Goal: Information Seeking & Learning: Learn about a topic

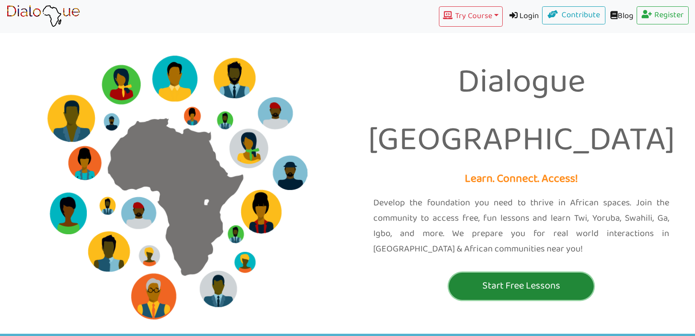
click at [498, 273] on button "Start Free Lessons" at bounding box center [521, 286] width 145 height 27
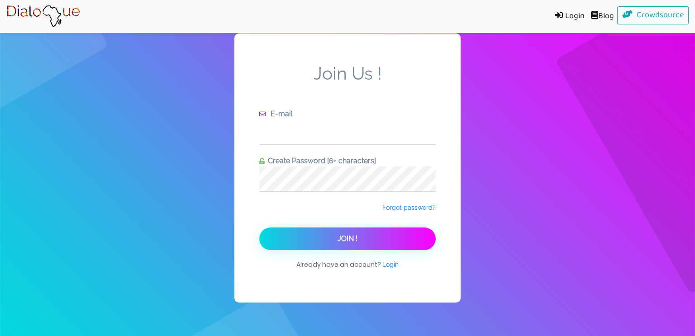
click at [344, 134] on input "text" at bounding box center [347, 132] width 177 height 25
type input "[EMAIL_ADDRESS][DOMAIN_NAME]"
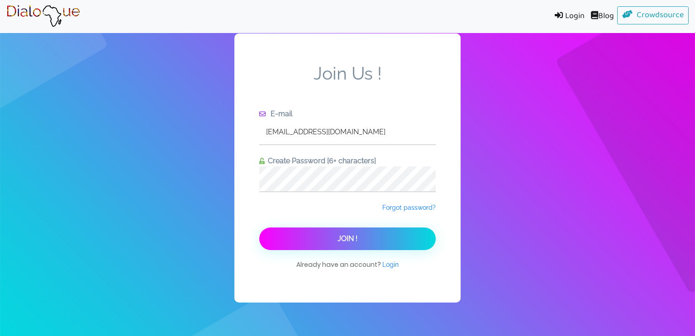
click at [377, 240] on button "Join !" at bounding box center [347, 239] width 177 height 23
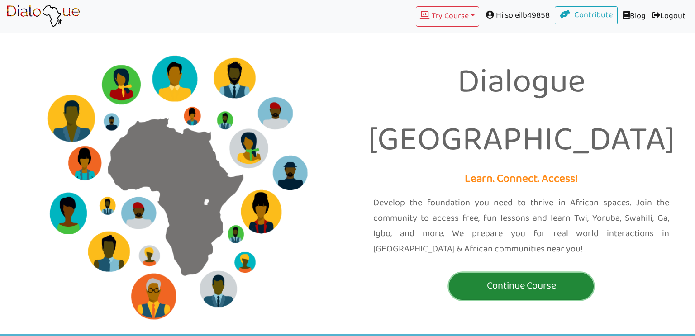
click at [492, 278] on p "Continue Course" at bounding box center [521, 286] width 140 height 17
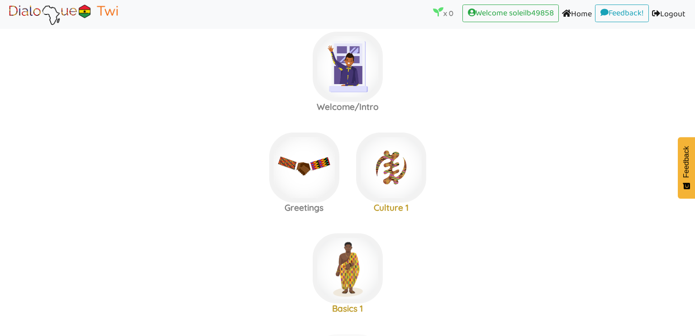
scroll to position [18, 0]
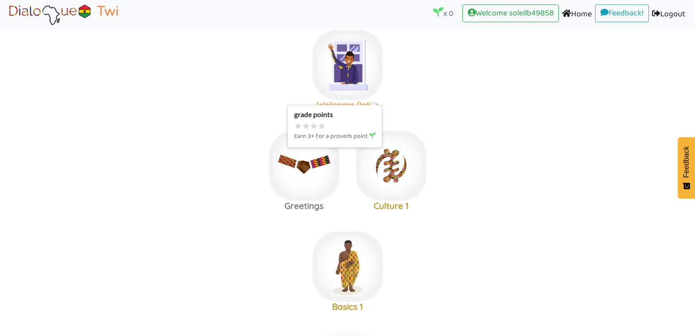
click at [349, 75] on img at bounding box center [348, 65] width 70 height 70
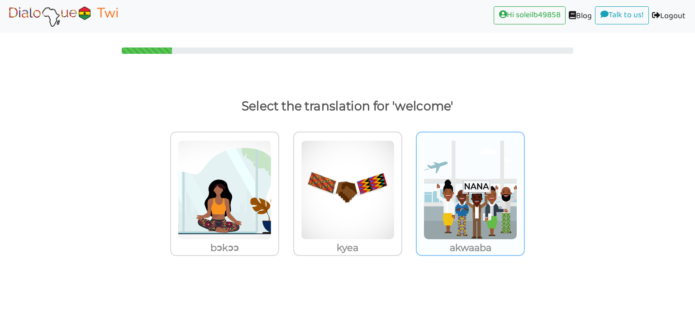
click at [458, 196] on img at bounding box center [471, 190] width 94 height 100
click at [524, 188] on input "akwaaba" at bounding box center [527, 184] width 7 height 7
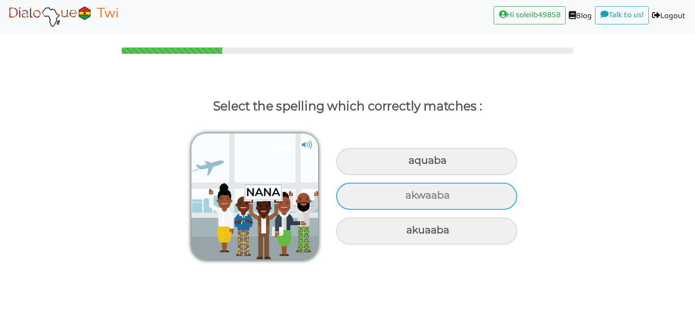
click at [444, 206] on div "akwaaba" at bounding box center [426, 196] width 181 height 27
click at [410, 199] on input "akwaaba" at bounding box center [407, 196] width 6 height 6
radio input "true"
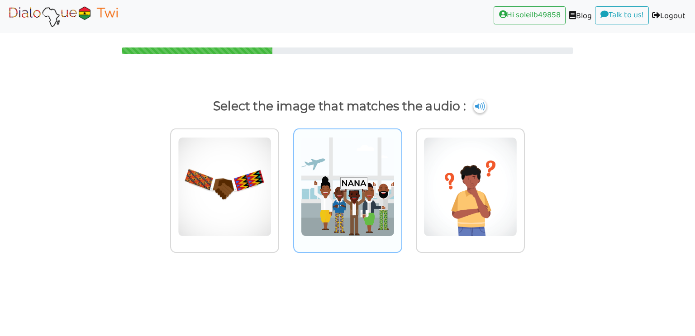
click at [366, 145] on img at bounding box center [348, 187] width 94 height 100
click at [402, 178] on input "radio" at bounding box center [405, 181] width 7 height 7
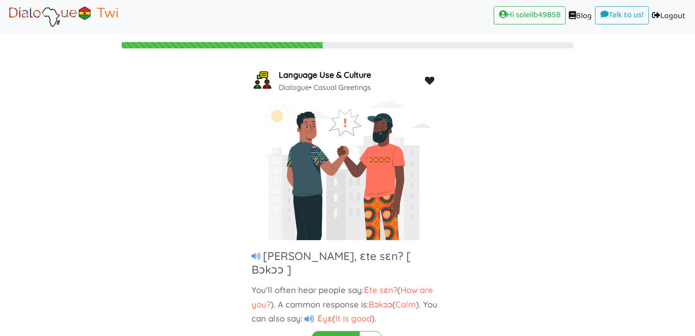
scroll to position [16, 0]
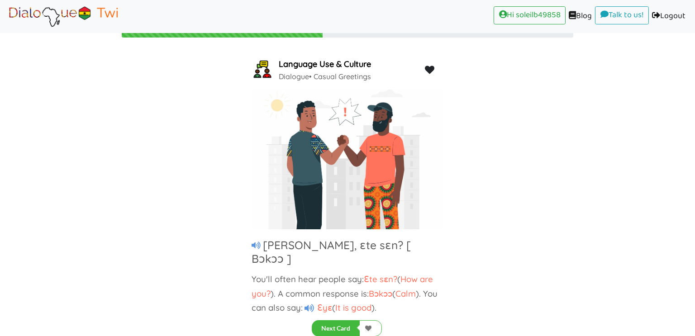
click at [386, 288] on span "Bɔkɔɔ" at bounding box center [381, 293] width 24 height 11
click at [263, 281] on span "How are you?" at bounding box center [343, 286] width 182 height 25
click at [258, 245] on icon at bounding box center [256, 246] width 9 height 8
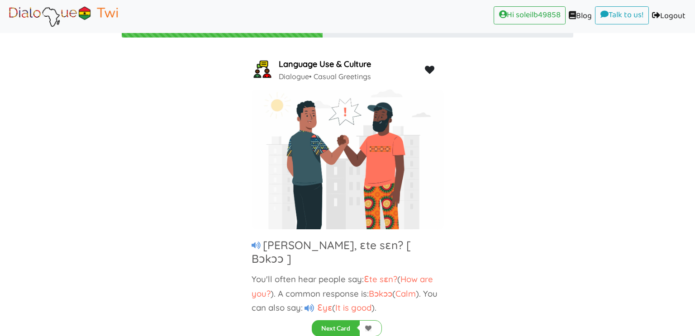
click at [258, 245] on icon at bounding box center [256, 246] width 9 height 8
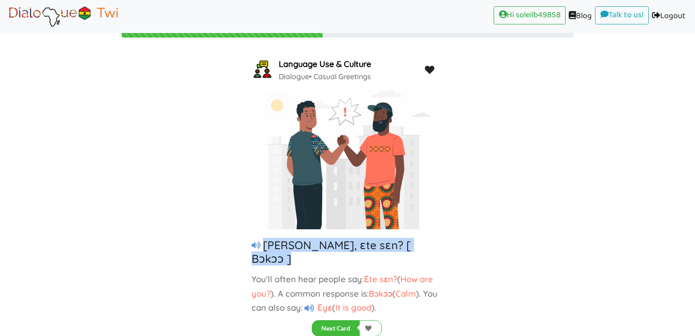
click at [258, 245] on icon at bounding box center [256, 246] width 9 height 8
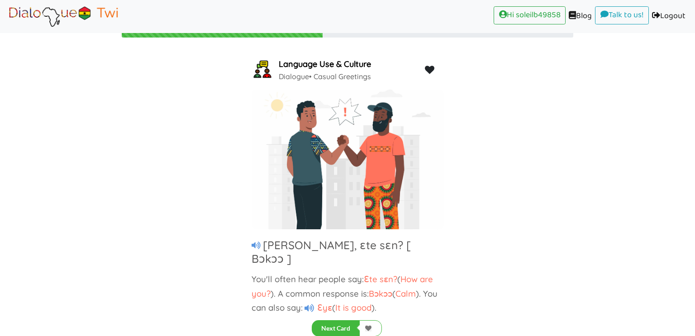
click at [258, 245] on icon at bounding box center [256, 246] width 9 height 8
click at [332, 325] on button "Next Card" at bounding box center [336, 329] width 48 height 16
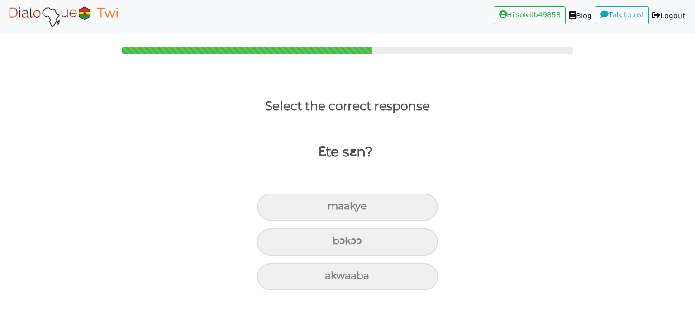
scroll to position [0, 0]
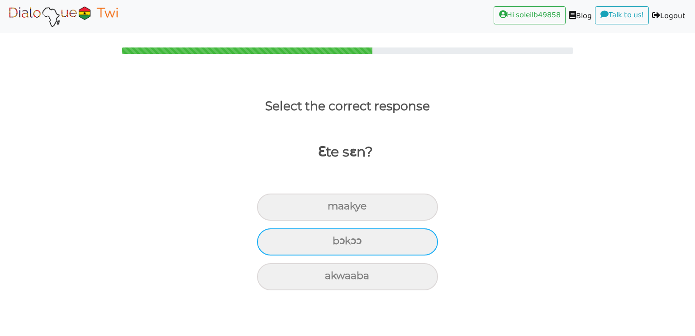
click at [364, 244] on div "bɔkɔɔ" at bounding box center [347, 242] width 181 height 27
click at [340, 244] on input "bɔkɔɔ" at bounding box center [337, 242] width 6 height 6
radio input "true"
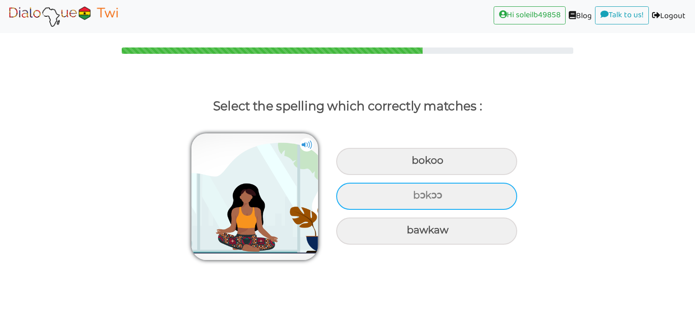
click at [433, 195] on div "bɔkɔɔ" at bounding box center [426, 196] width 181 height 27
click at [417, 195] on input "bɔkɔɔ" at bounding box center [415, 196] width 6 height 6
radio input "true"
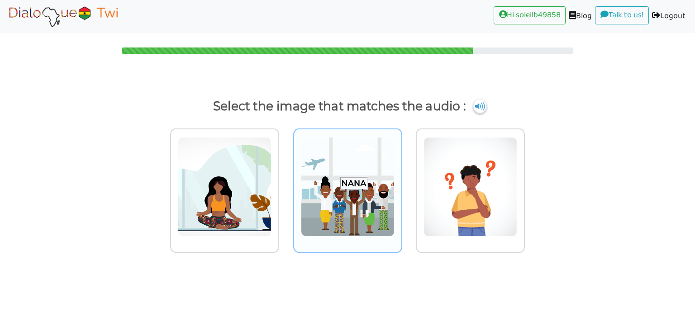
click at [314, 207] on img at bounding box center [348, 187] width 94 height 100
click at [402, 185] on input "radio" at bounding box center [405, 181] width 7 height 7
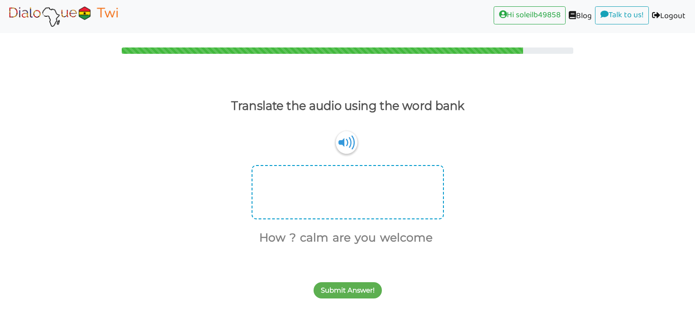
click at [309, 187] on div at bounding box center [348, 192] width 192 height 54
drag, startPoint x: 280, startPoint y: 237, endPoint x: 280, endPoint y: 186, distance: 50.7
click at [280, 186] on div "How ? calm are you welcome" at bounding box center [347, 206] width 695 height 82
click at [279, 236] on button "How" at bounding box center [270, 238] width 29 height 17
click at [325, 240] on button "are" at bounding box center [324, 238] width 21 height 17
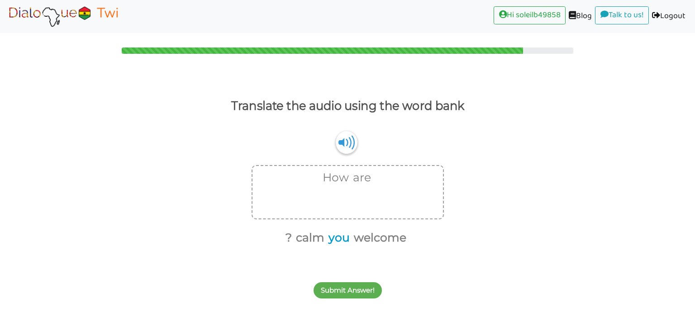
click at [335, 239] on button "you" at bounding box center [337, 238] width 24 height 17
click at [303, 238] on button "?" at bounding box center [300, 238] width 10 height 17
click at [345, 293] on button "Submit Answer!" at bounding box center [348, 290] width 68 height 16
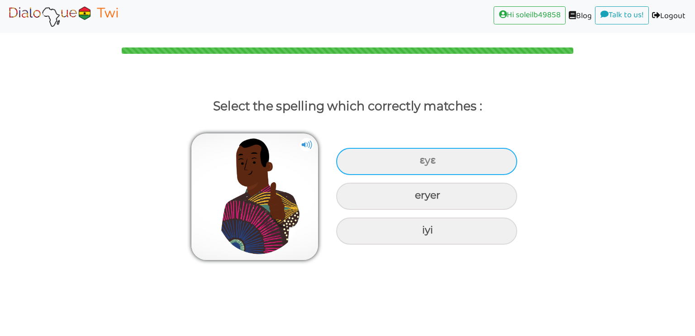
click at [431, 158] on div "ɛyɛ" at bounding box center [426, 161] width 181 height 27
click at [424, 158] on input "ɛyɛ" at bounding box center [421, 161] width 6 height 6
radio input "true"
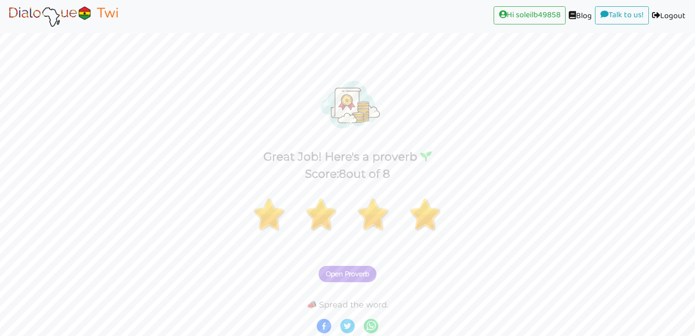
click at [642, 179] on div "Score: 8 out of 8" at bounding box center [347, 174] width 695 height 17
click at [357, 273] on span "Open Proverb" at bounding box center [347, 274] width 43 height 8
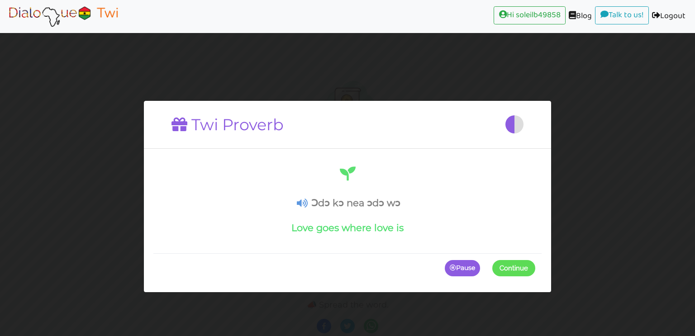
click at [300, 201] on icon at bounding box center [302, 204] width 11 height 10
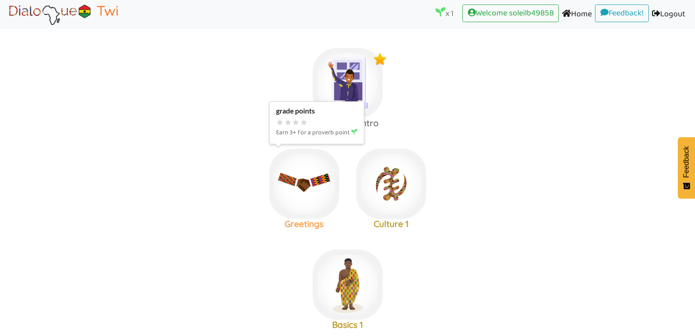
click at [292, 178] on img at bounding box center [304, 184] width 70 height 70
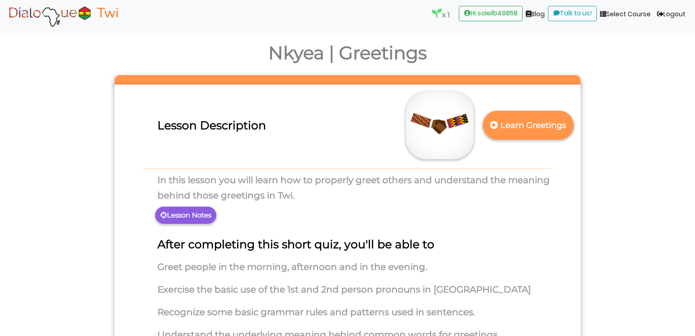
scroll to position [18, 0]
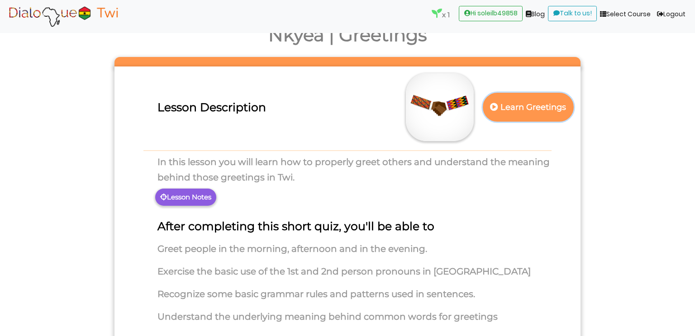
click at [536, 105] on p "Learn Greetings" at bounding box center [528, 107] width 80 height 22
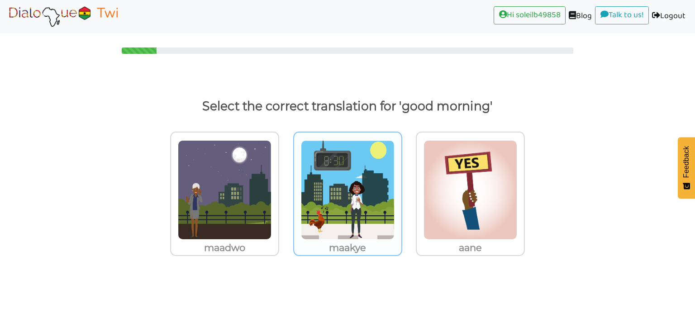
click at [320, 228] on img at bounding box center [348, 190] width 94 height 100
click at [402, 188] on input "maakye" at bounding box center [405, 184] width 7 height 7
